Goal: Book appointment/travel/reservation

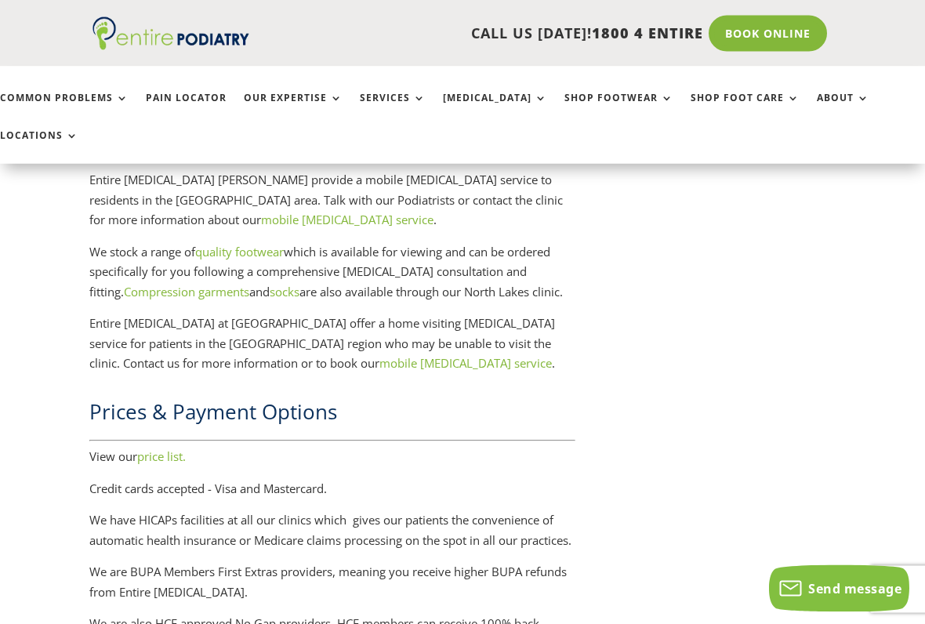
scroll to position [2475, 3]
click at [175, 447] on link "price list." at bounding box center [161, 455] width 49 height 16
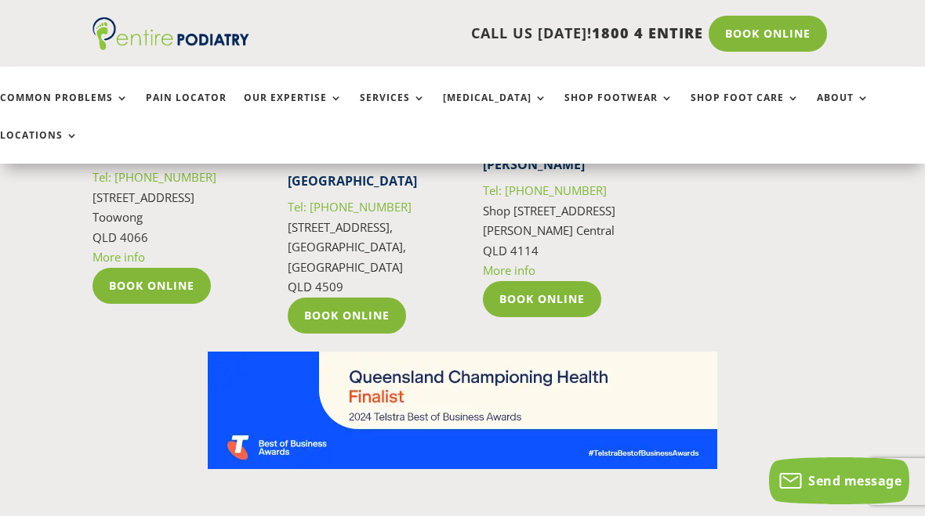
scroll to position [9882, 0]
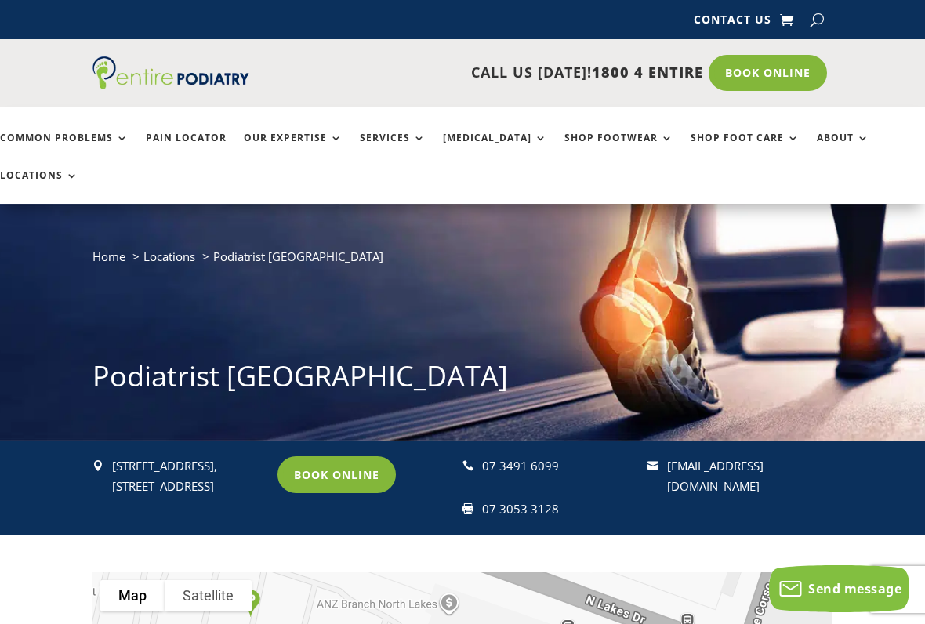
click at [334, 456] on link "Book Online" at bounding box center [336, 474] width 118 height 36
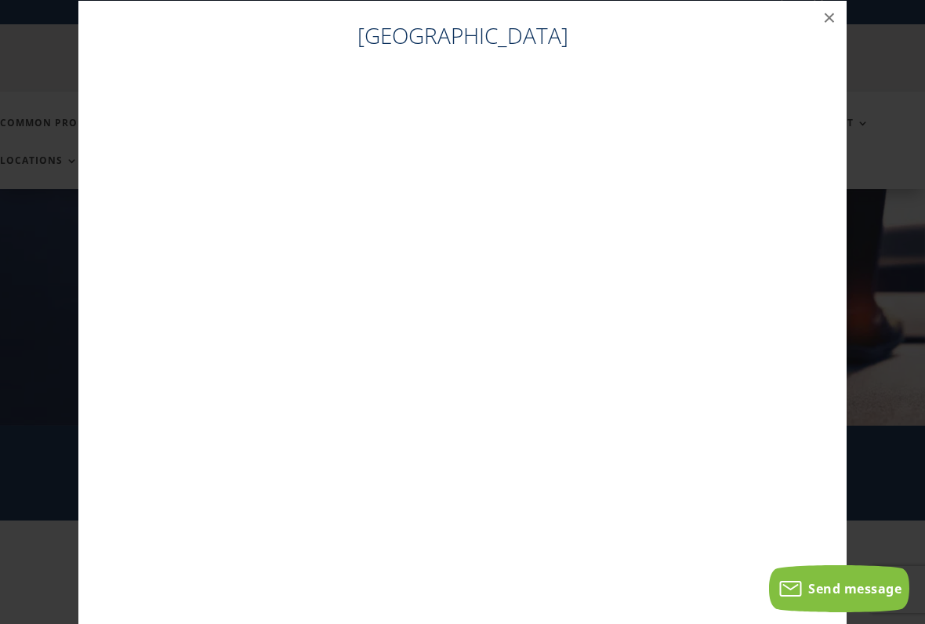
scroll to position [16, 0]
click at [831, 9] on button "×" at bounding box center [829, 17] width 34 height 34
